Goal: Task Accomplishment & Management: Use online tool/utility

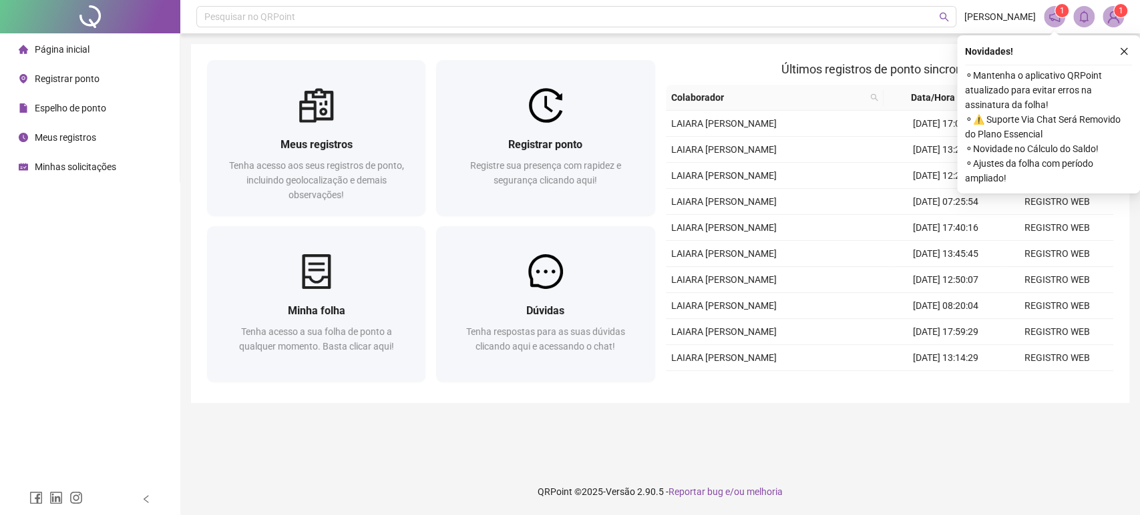
click at [83, 81] on span "Registrar ponto" at bounding box center [67, 78] width 65 height 11
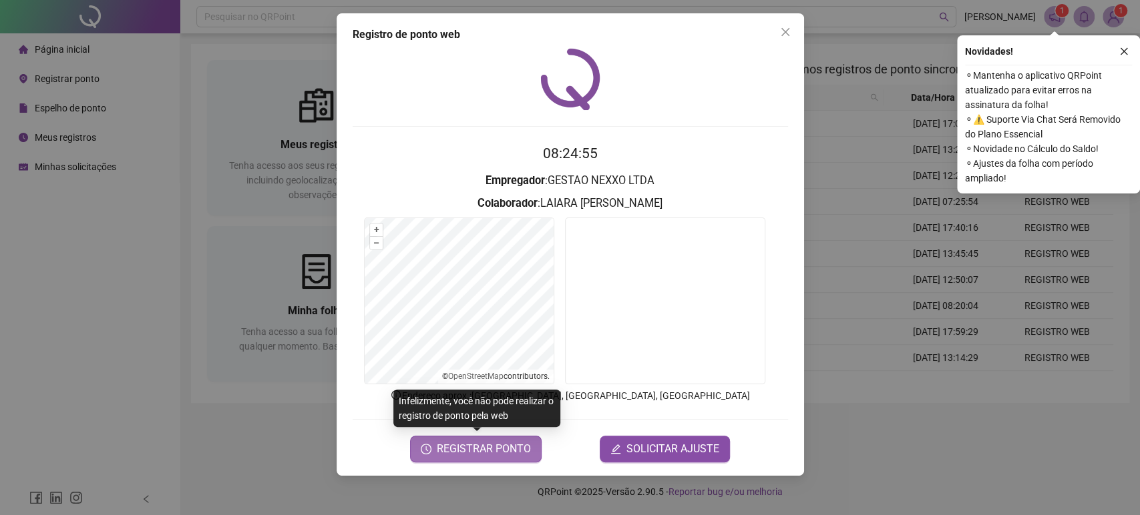
click at [505, 446] on span "REGISTRAR PONTO" at bounding box center [484, 449] width 94 height 16
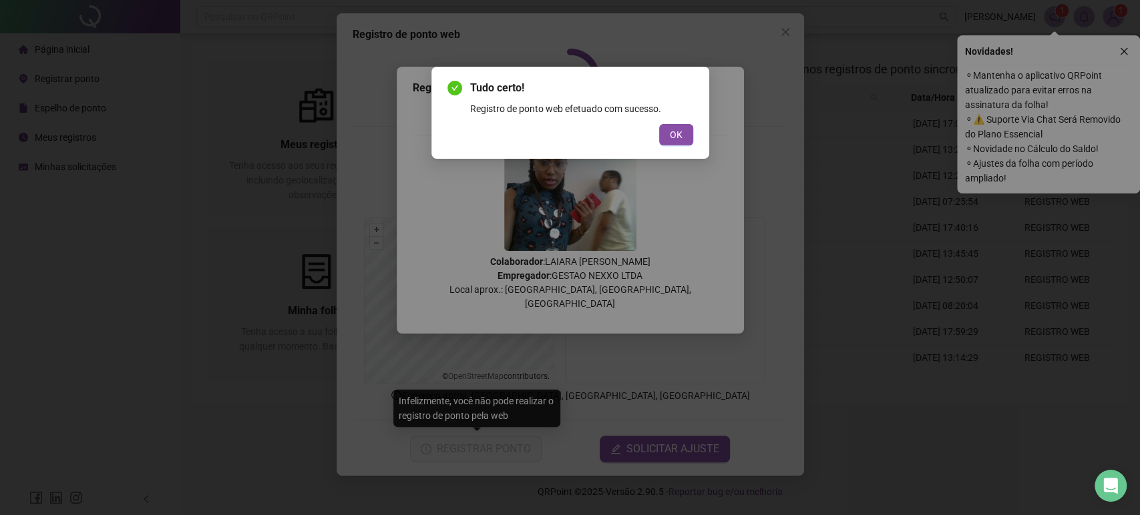
click at [684, 138] on button "OK" at bounding box center [676, 134] width 34 height 21
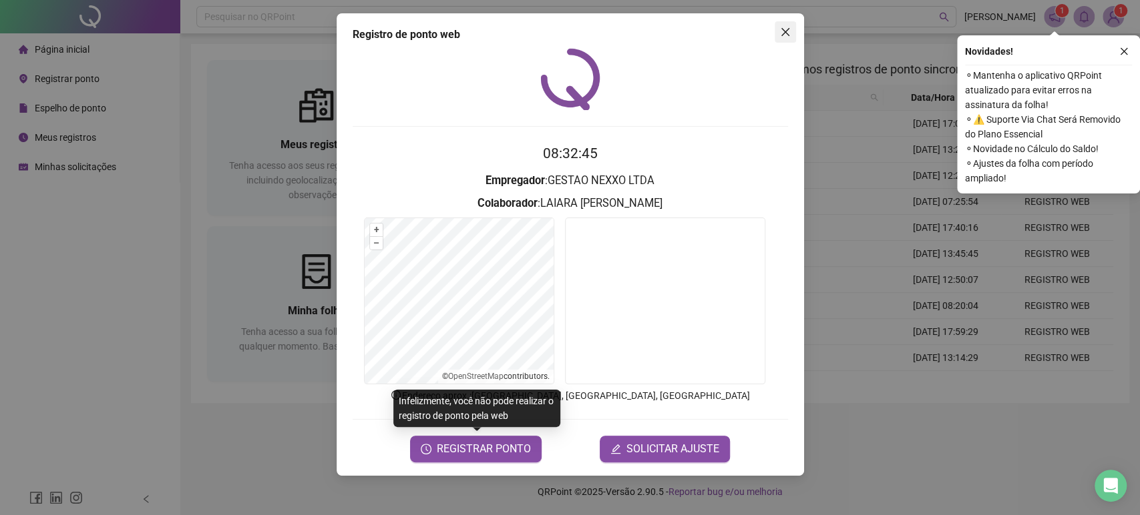
click at [786, 37] on button "Close" at bounding box center [784, 31] width 21 height 21
